Goal: Check status: Check status

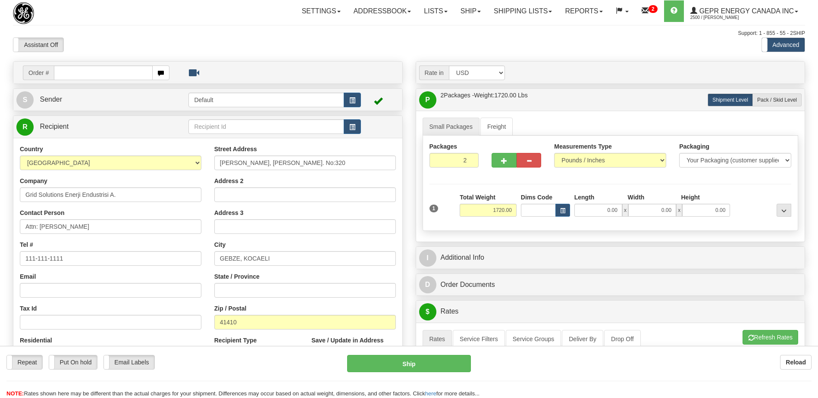
select select "TR"
select select "2"
click at [510, 17] on link "Shipping lists" at bounding box center [522, 11] width 71 height 22
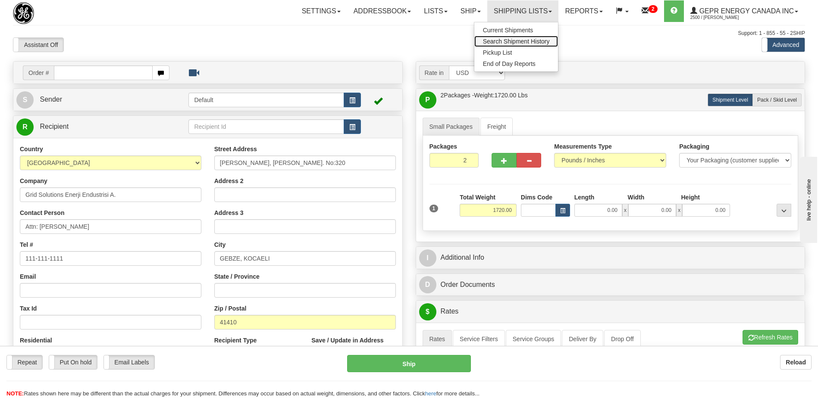
click at [502, 42] on span "Search Shipment History" at bounding box center [516, 41] width 67 height 7
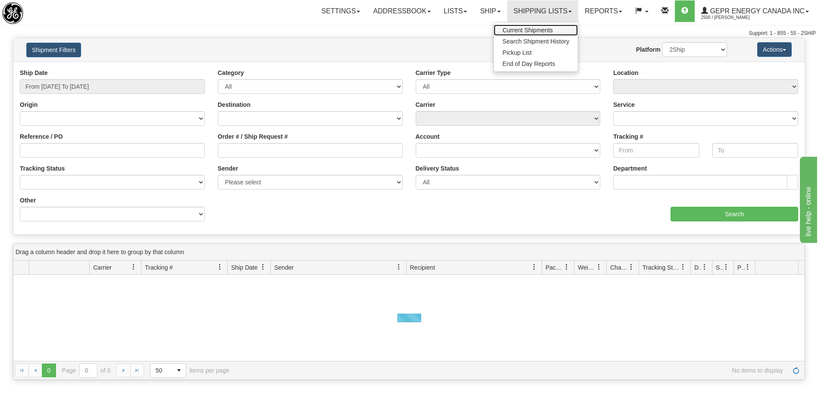
click at [506, 32] on span "Current Shipments" at bounding box center [527, 30] width 50 height 7
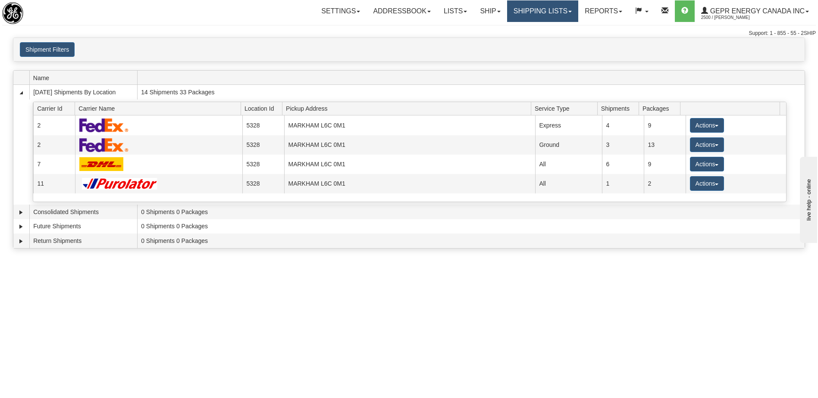
click at [525, 9] on link "Shipping lists" at bounding box center [542, 11] width 71 height 22
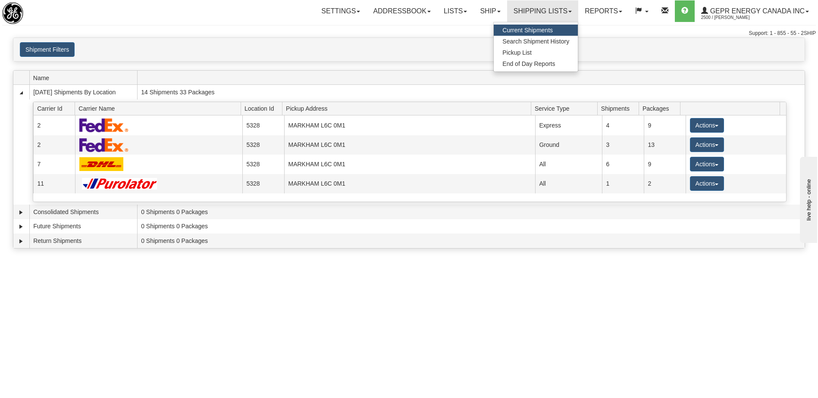
click at [510, 31] on span "Current Shipments" at bounding box center [527, 30] width 50 height 7
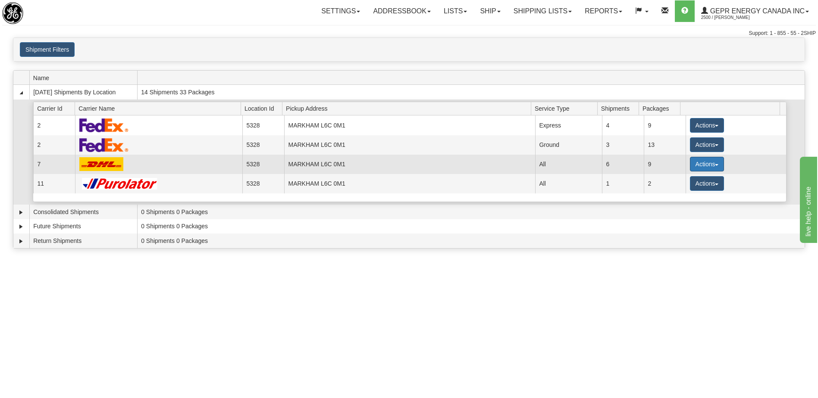
click at [694, 160] on button "Actions" at bounding box center [707, 164] width 34 height 15
click at [676, 179] on span "Details" at bounding box center [674, 180] width 23 height 6
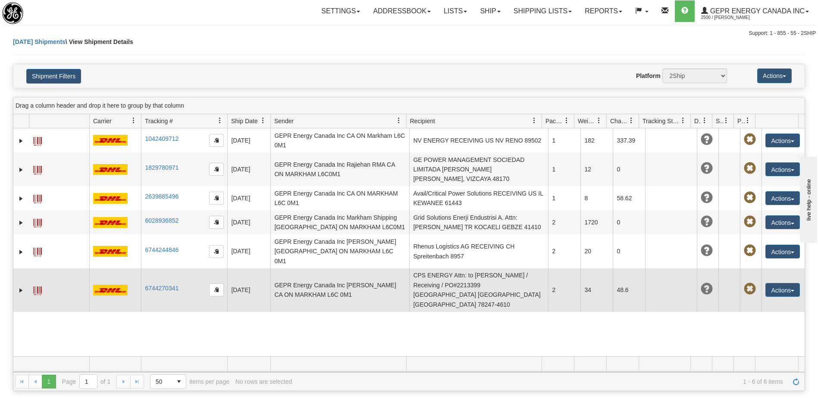
click at [455, 281] on td "CPS ENERGY Attn: to Vanessa Zuniga / Receiving / PO#2213399 US TX SAN ANTONIO 7…" at bounding box center [478, 291] width 139 height 44
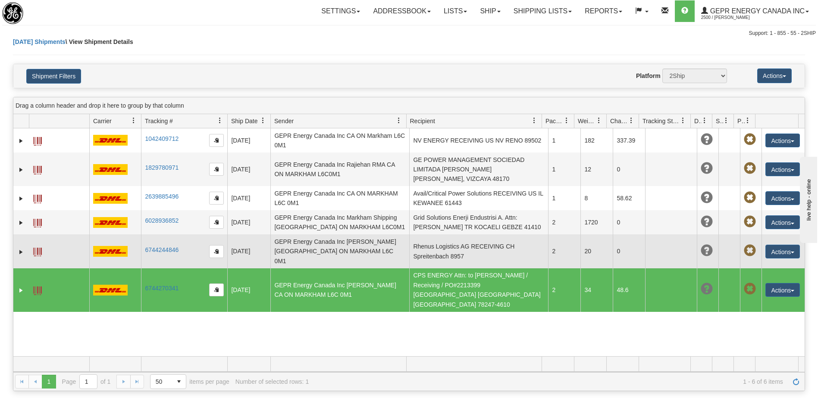
click at [451, 254] on td "Rhenus Logistics AG RECEIVING CH Spreitenbach 8957" at bounding box center [478, 251] width 139 height 34
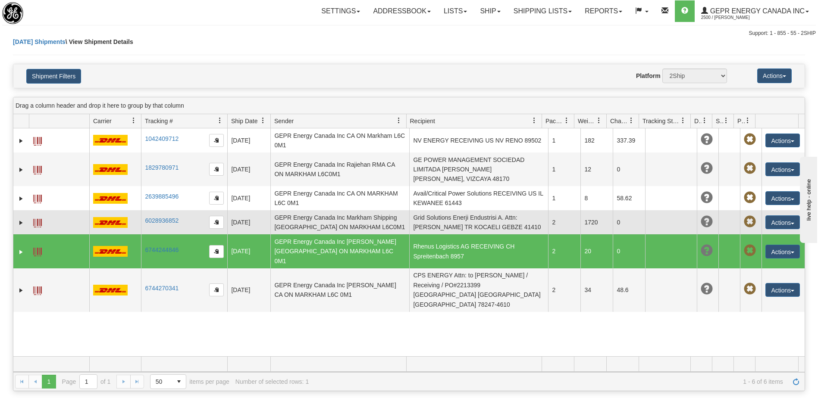
click at [466, 223] on td "Grid Solutions Enerji Endustrisi A. Attn: Esin Bozan TR KOCAELI GEBZE 41410" at bounding box center [478, 222] width 139 height 24
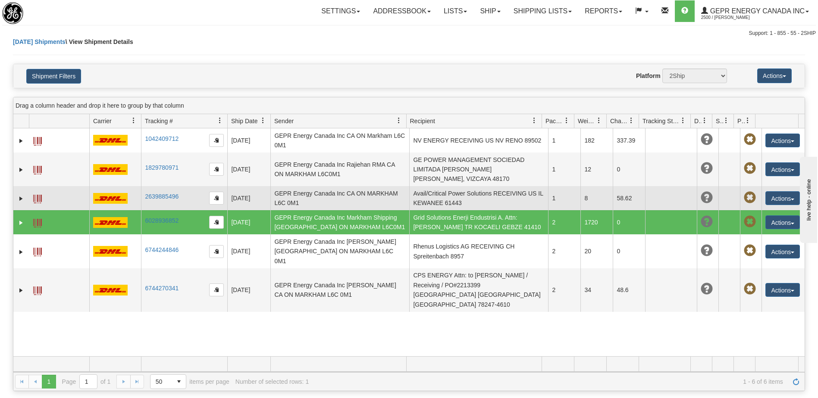
click at [453, 197] on td "Avail/Critical Power Solutions RECEIVING US IL KEWANEE 61443" at bounding box center [478, 198] width 139 height 24
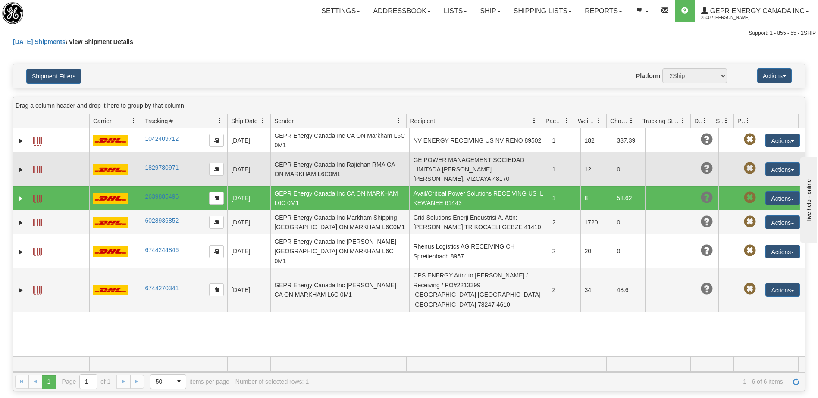
click at [450, 178] on td "GE POWER MANAGEMENT SOCIEDAD LIMITADA Agueda Guisasola ES ZAMUDIO, VIZCAYA 48170" at bounding box center [478, 170] width 139 height 34
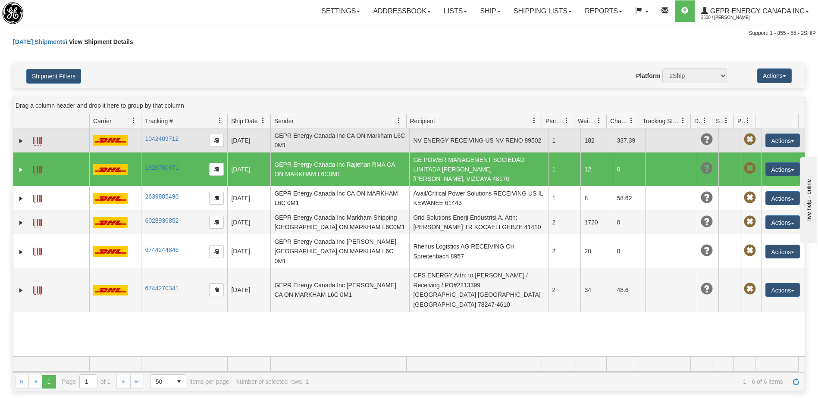
click at [447, 134] on td "NV ENERGY RECEIVING US NV RENO 89502" at bounding box center [478, 140] width 139 height 24
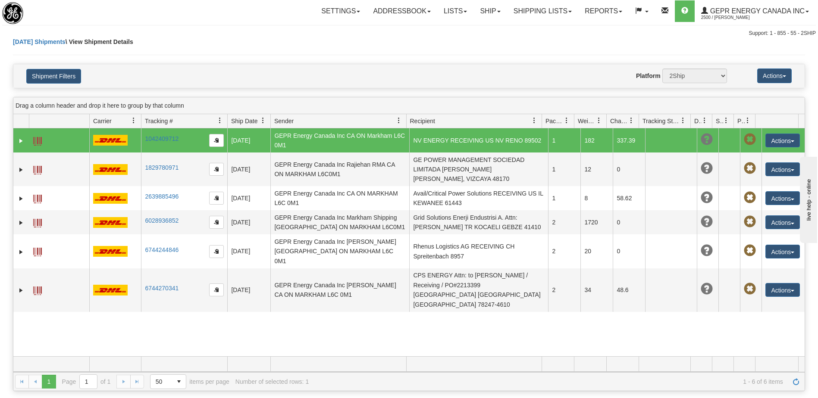
click at [491, 341] on div "31674814 2500 1042409712 1042409712 09/26/2025 09/26/2025 12:43:20 PM GEPR Ener…" at bounding box center [408, 242] width 791 height 228
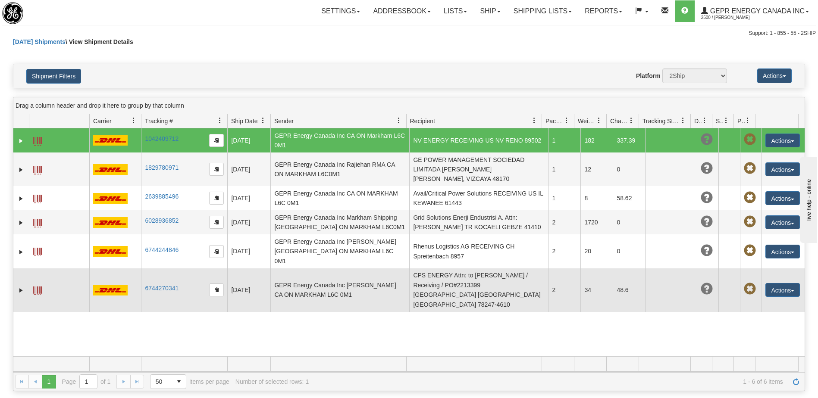
click at [453, 280] on td "CPS ENERGY Attn: to Vanessa Zuniga / Receiving / PO#2213399 US TX SAN ANTONIO 7…" at bounding box center [478, 291] width 139 height 44
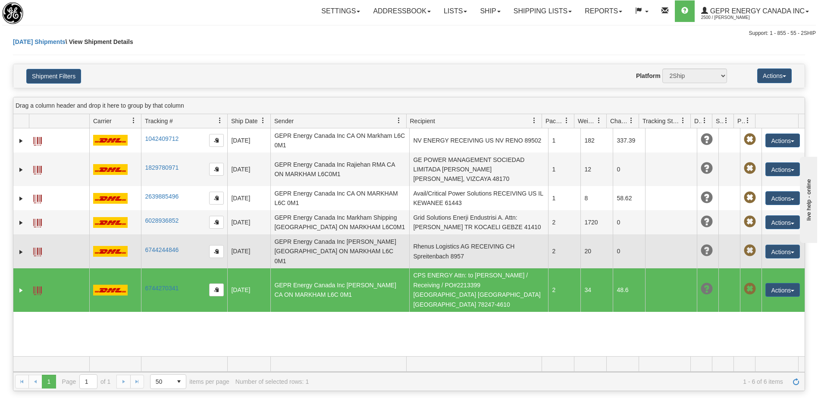
click at [448, 254] on td "Rhenus Logistics AG RECEIVING CH Spreitenbach 8957" at bounding box center [478, 251] width 139 height 34
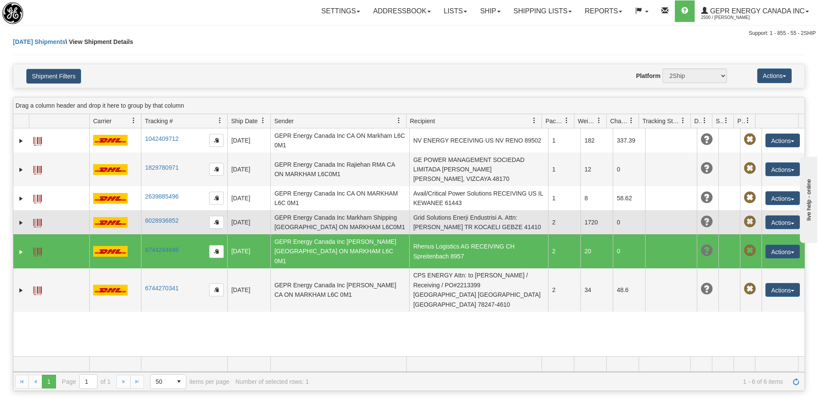
click at [443, 222] on td "Grid Solutions Enerji Endustrisi A. Attn: Esin Bozan TR KOCAELI GEBZE 41410" at bounding box center [478, 222] width 139 height 24
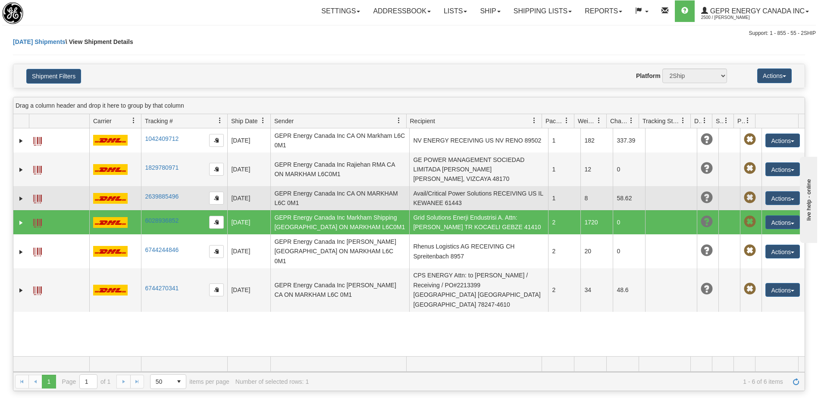
click at [456, 205] on td "Avail/Critical Power Solutions RECEIVING US IL KEWANEE 61443" at bounding box center [478, 198] width 139 height 24
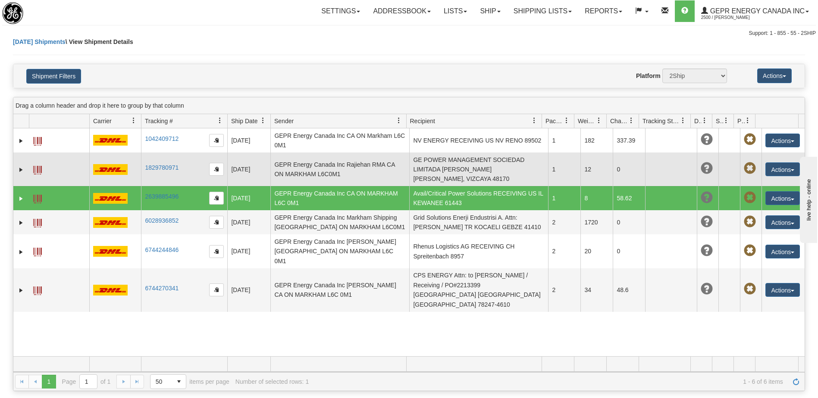
click at [446, 178] on td "GE POWER MANAGEMENT SOCIEDAD LIMITADA Agueda Guisasola ES ZAMUDIO, VIZCAYA 48170" at bounding box center [478, 170] width 139 height 34
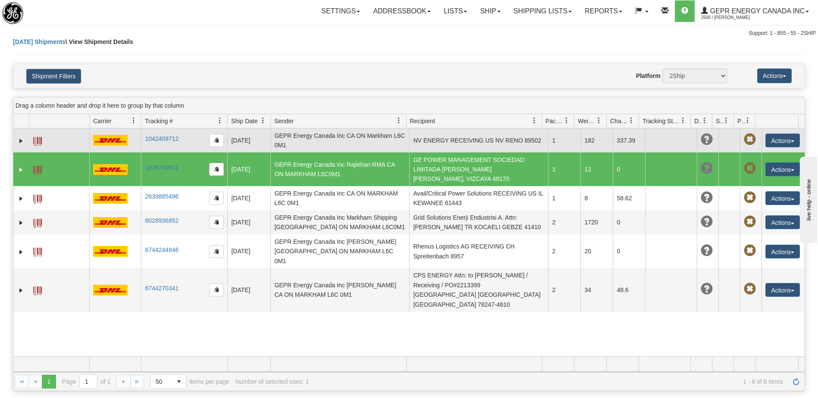
click at [439, 142] on td "NV ENERGY RECEIVING US NV RENO 89502" at bounding box center [478, 140] width 139 height 24
